Goal: Browse casually: Explore the website without a specific task or goal

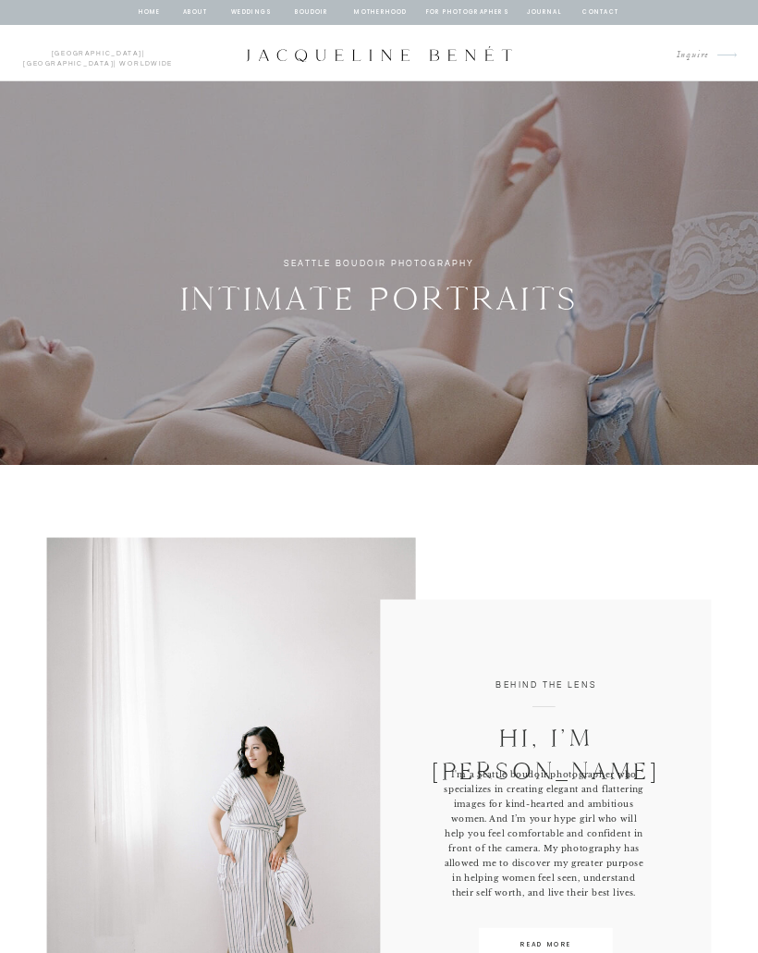
click at [313, 17] on nav "BOUDOIR" at bounding box center [312, 12] width 36 height 11
click at [317, 17] on nav "BOUDOIR" at bounding box center [312, 12] width 36 height 11
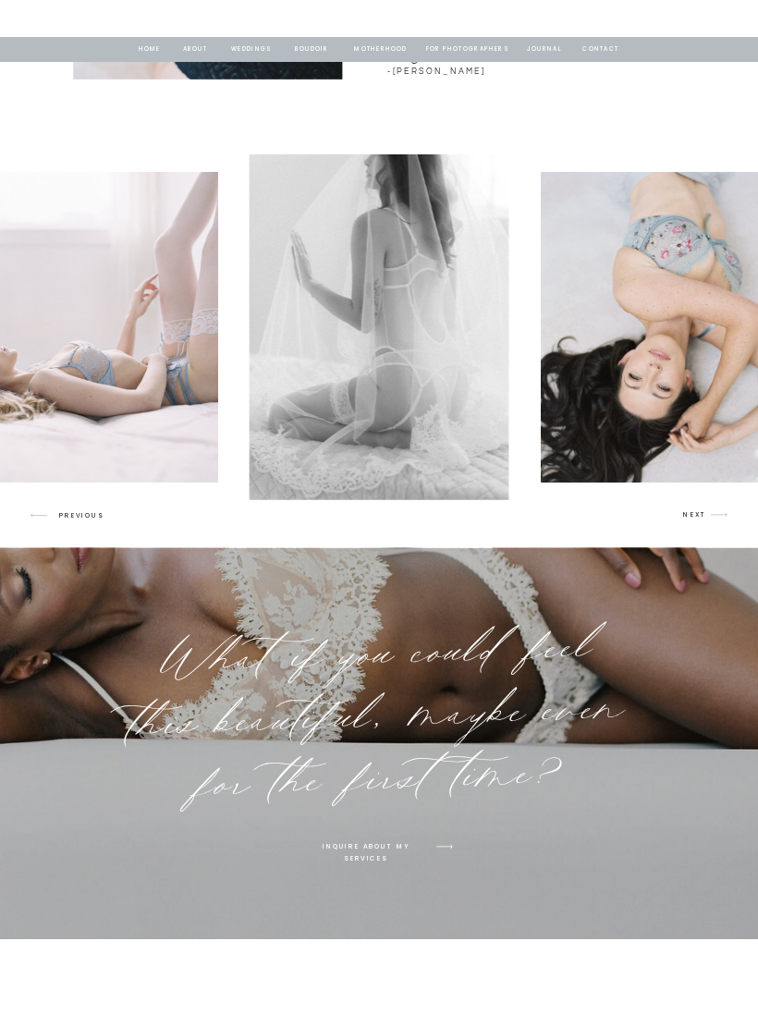
scroll to position [1681, 0]
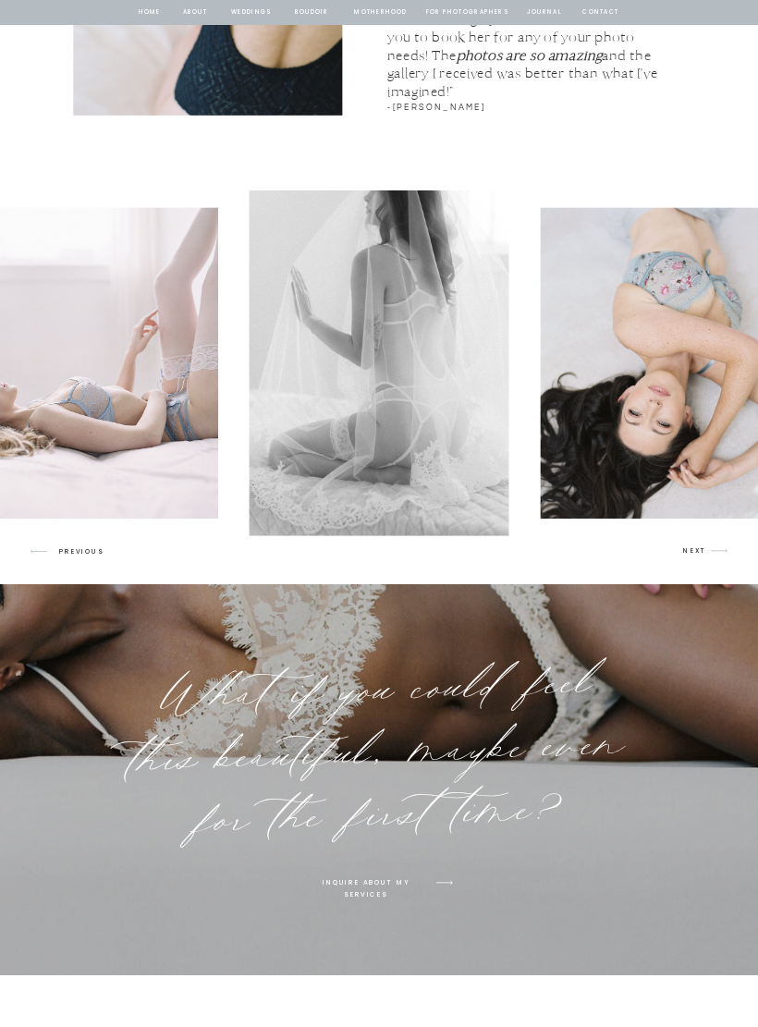
click at [101, 322] on img at bounding box center [103, 363] width 229 height 310
click at [104, 321] on img at bounding box center [103, 363] width 229 height 310
click at [117, 321] on img at bounding box center [103, 363] width 229 height 310
click at [150, 378] on img at bounding box center [103, 363] width 229 height 310
click at [425, 342] on img at bounding box center [379, 363] width 259 height 346
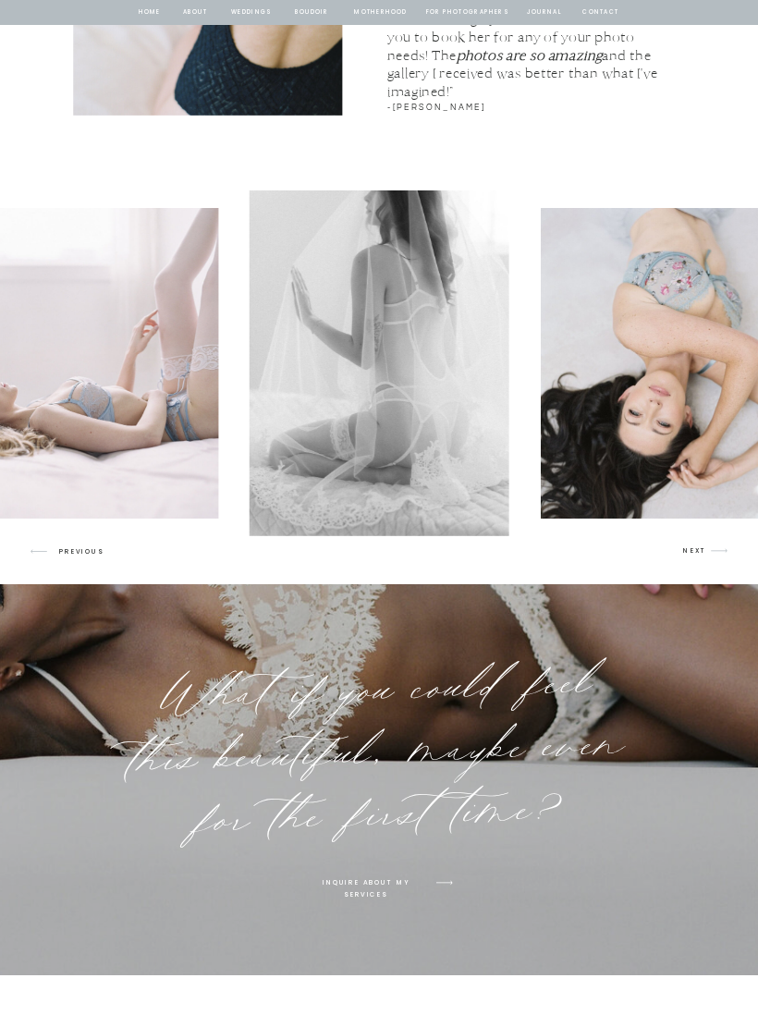
click at [444, 384] on img at bounding box center [379, 363] width 259 height 346
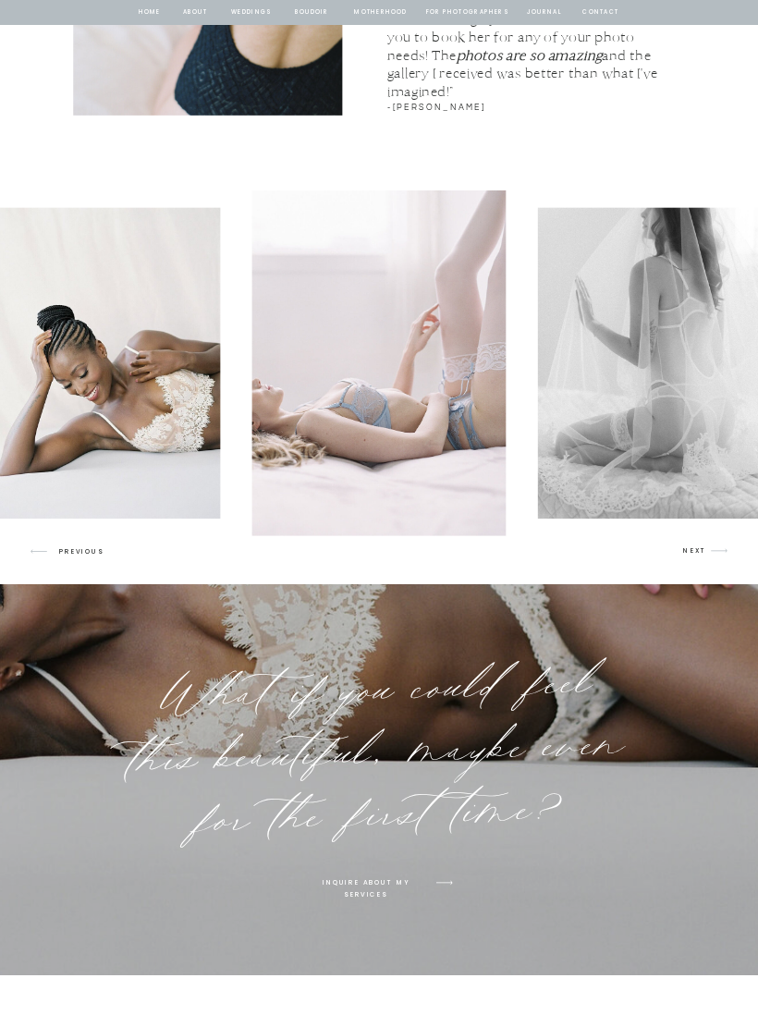
click at [408, 388] on img at bounding box center [378, 363] width 254 height 346
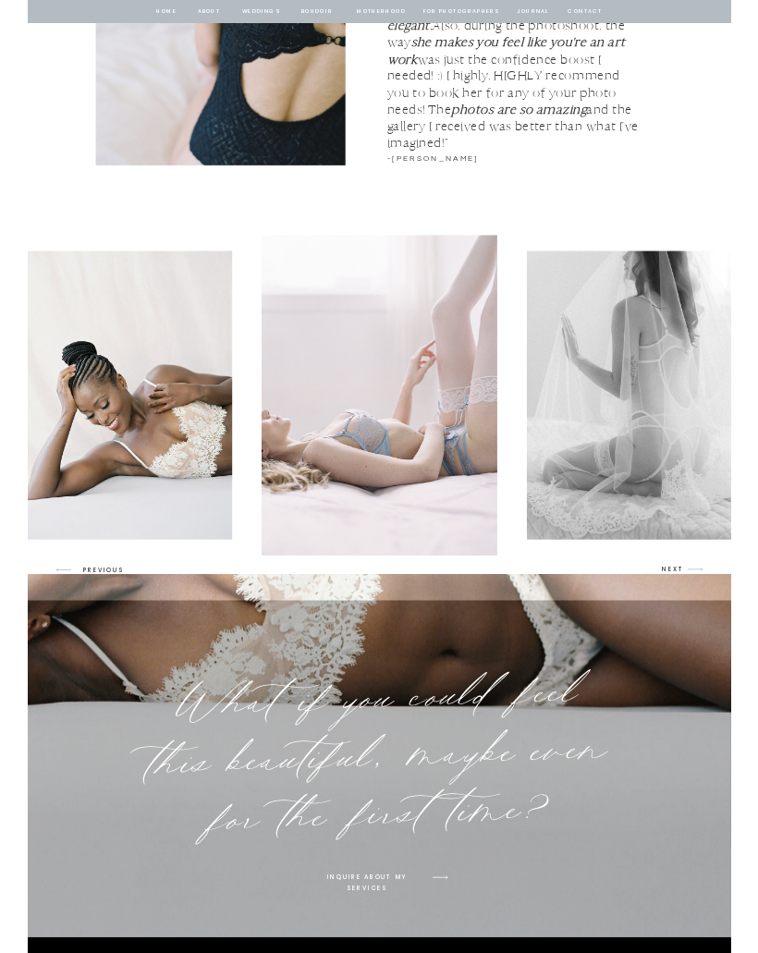
scroll to position [1692, 0]
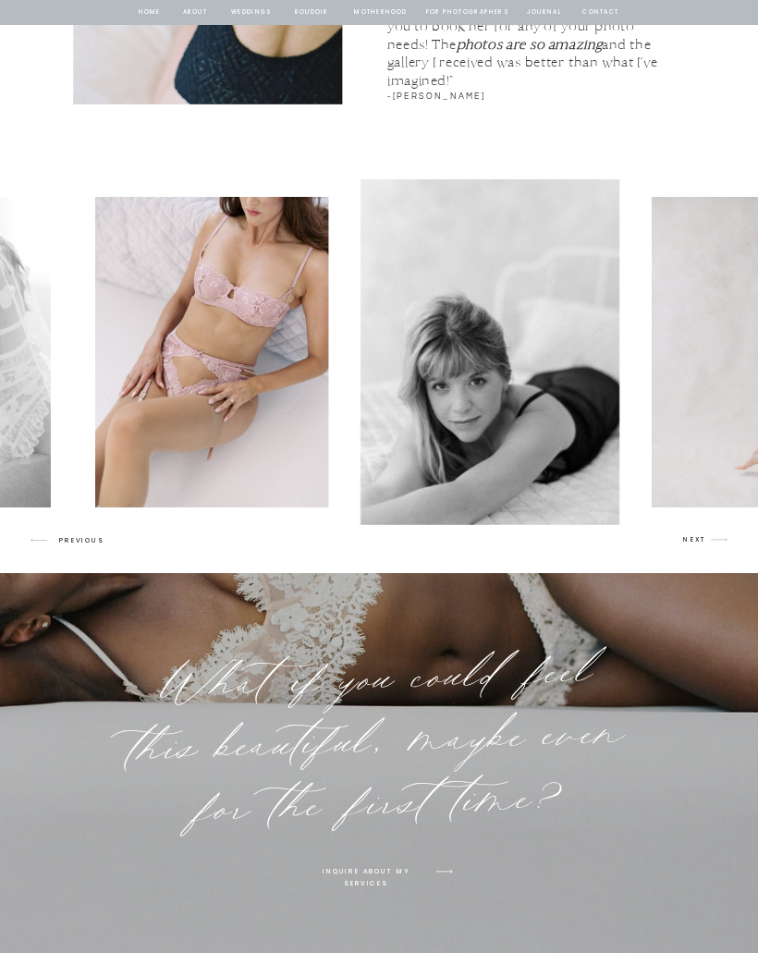
click at [708, 539] on icon "arrow" at bounding box center [719, 540] width 30 height 30
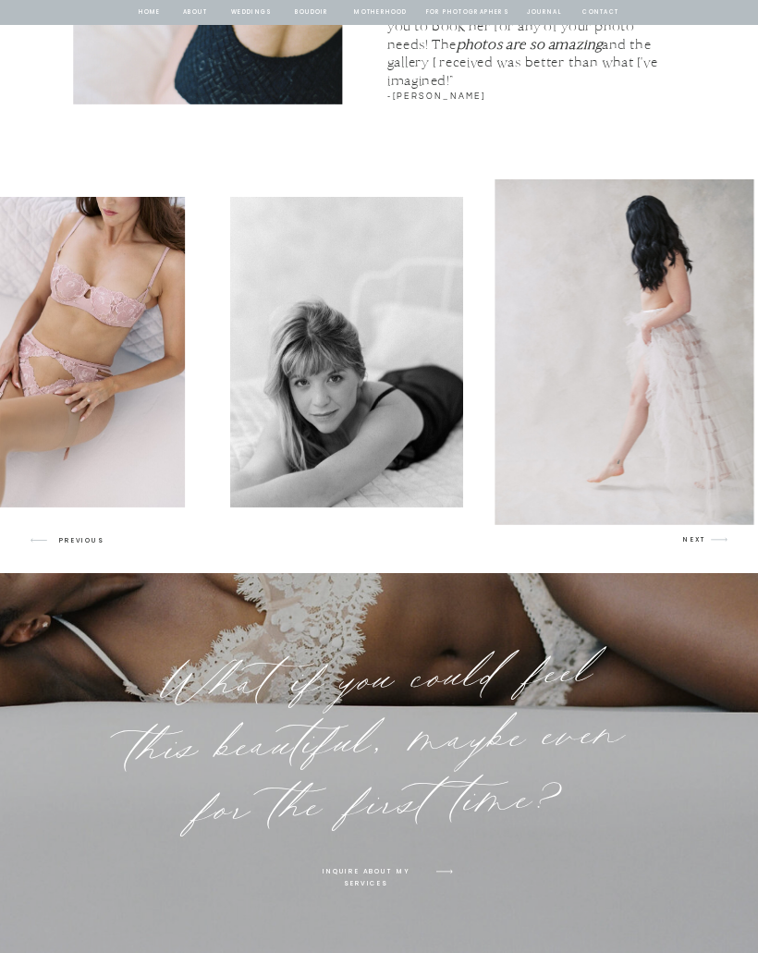
click at [708, 542] on icon "arrow" at bounding box center [719, 540] width 30 height 30
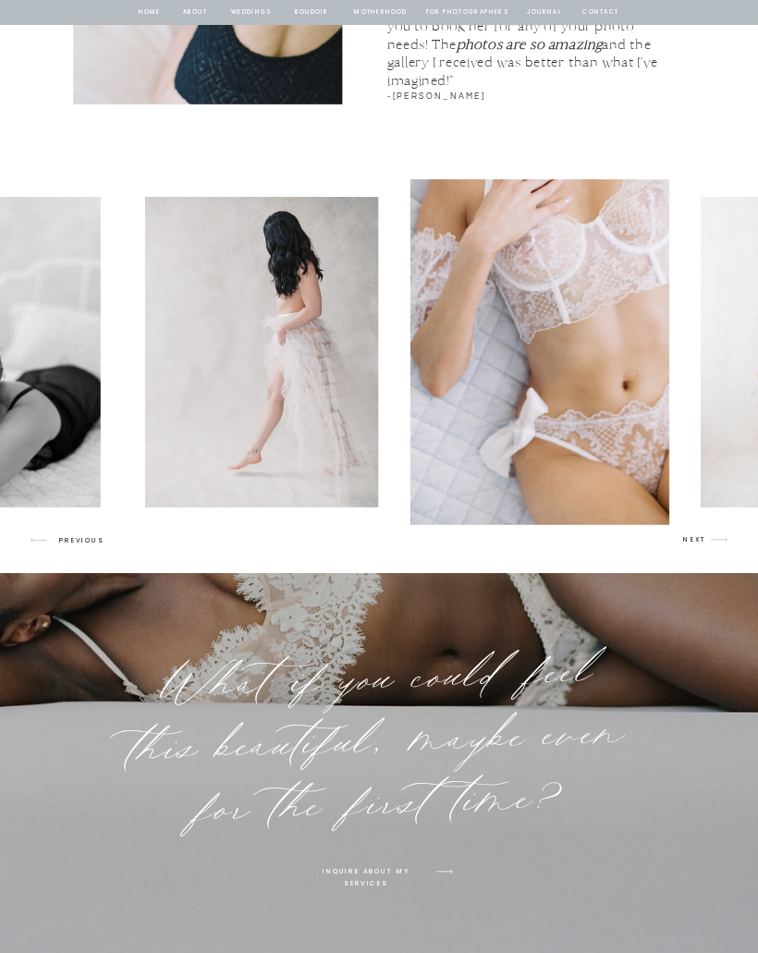
click at [710, 540] on icon "arrow" at bounding box center [719, 540] width 30 height 30
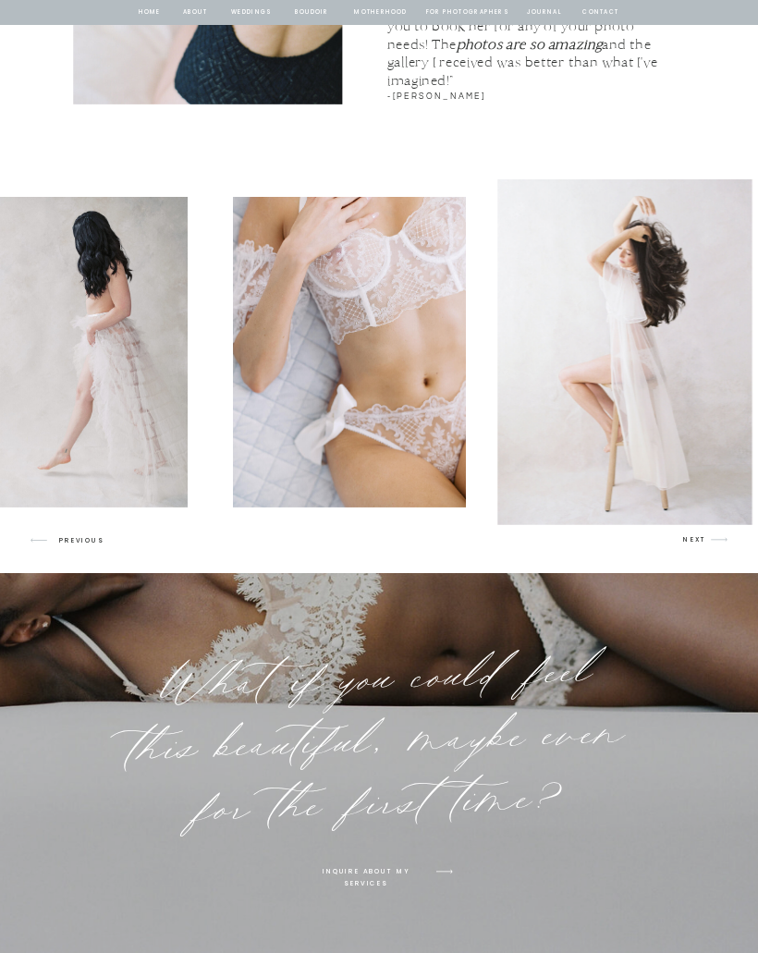
click at [708, 542] on icon "arrow" at bounding box center [719, 540] width 30 height 30
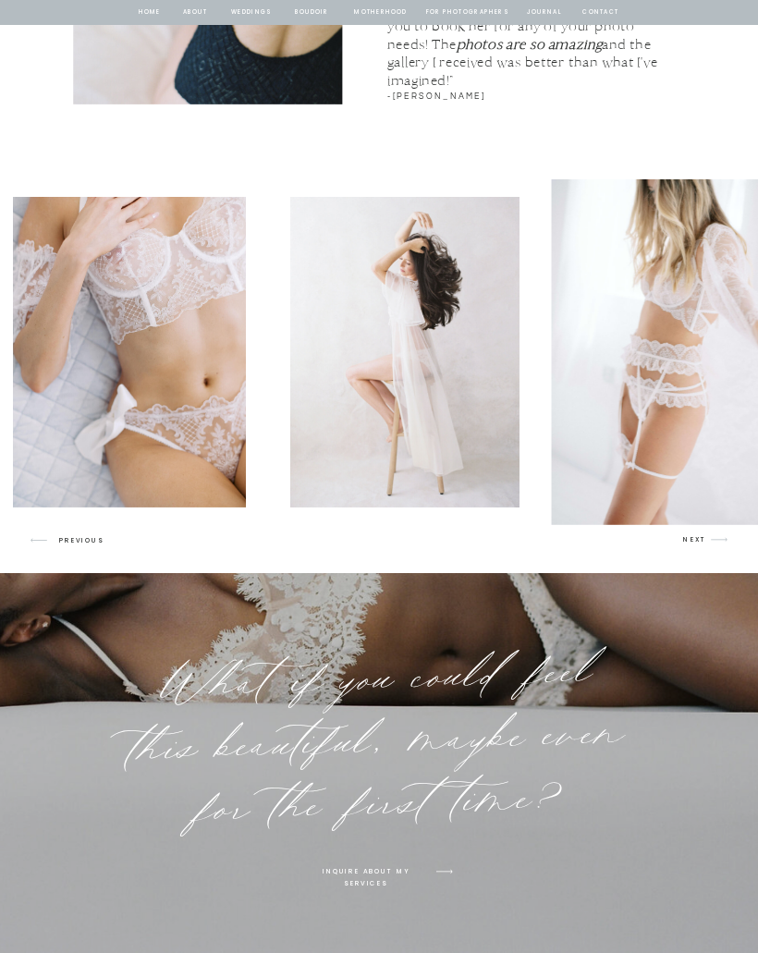
click at [705, 539] on icon "arrow" at bounding box center [719, 540] width 30 height 30
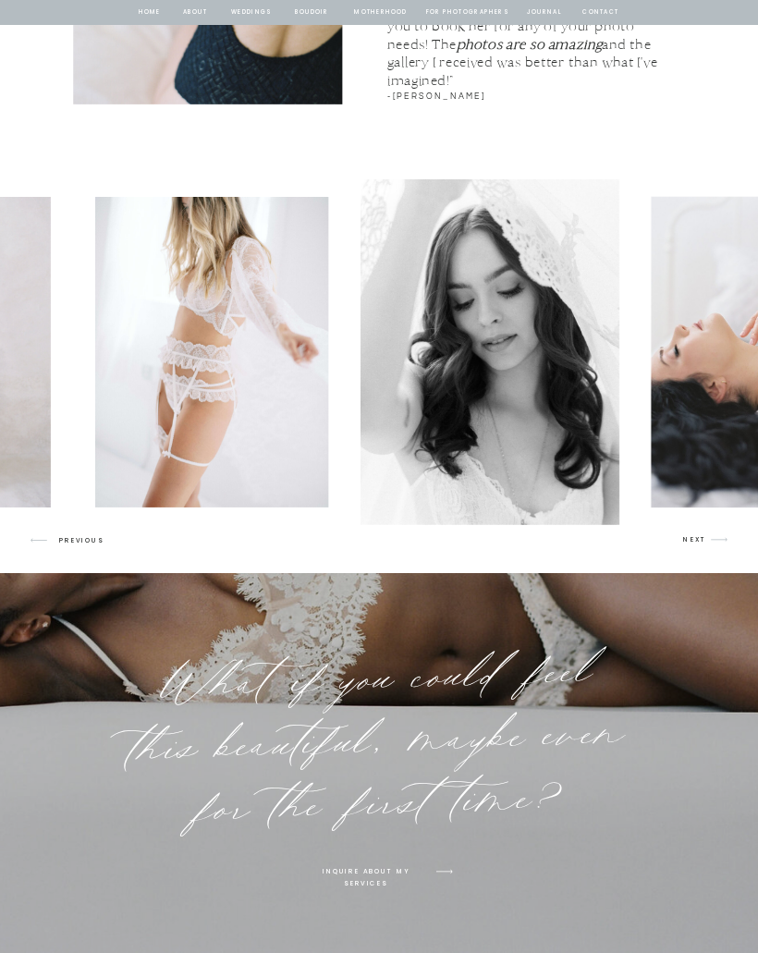
click at [697, 524] on div at bounding box center [739, 352] width 758 height 346
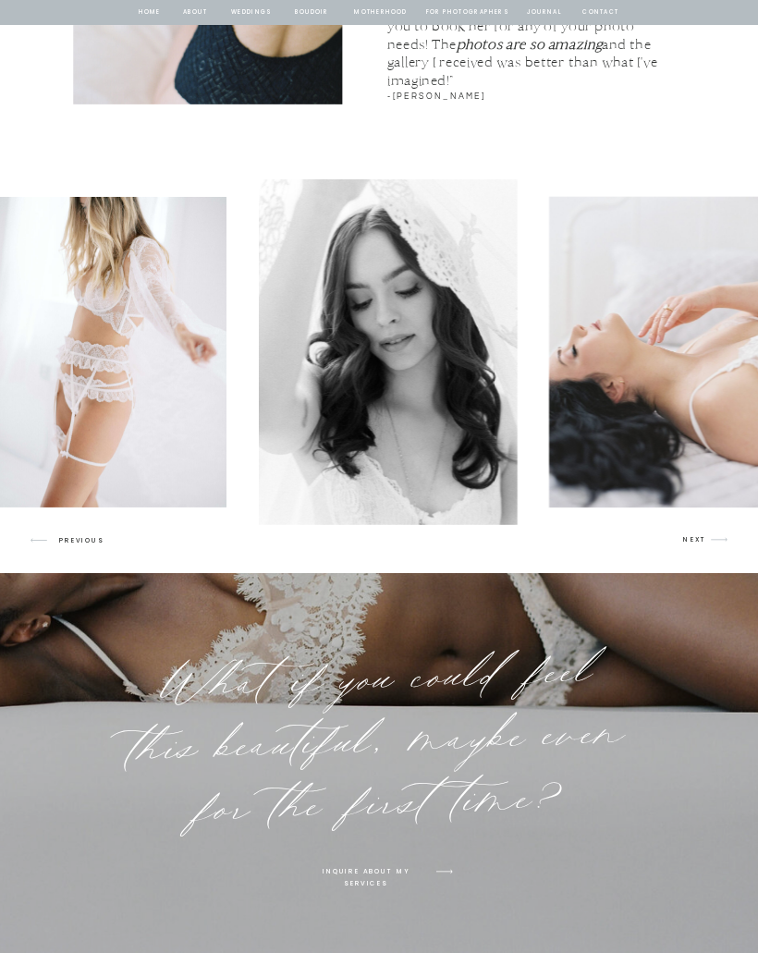
click at [694, 523] on div at bounding box center [638, 352] width 758 height 346
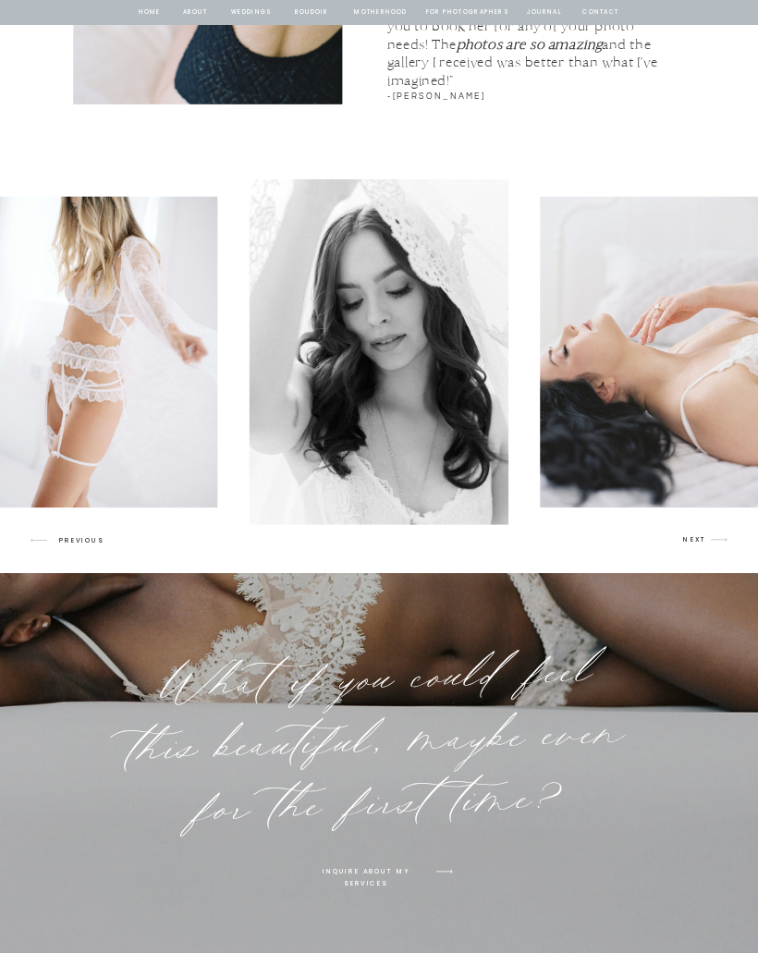
click at [692, 524] on div at bounding box center [629, 352] width 758 height 346
click at [688, 535] on p "NEXT" at bounding box center [695, 539] width 24 height 11
